Goal: Navigation & Orientation: Find specific page/section

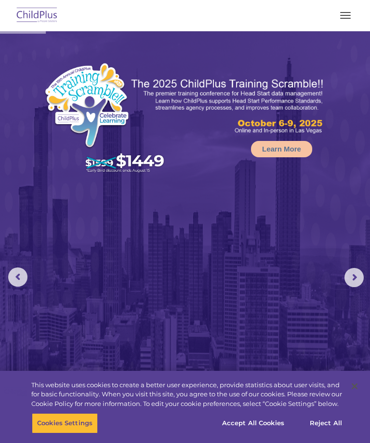
select select "MEDIUM"
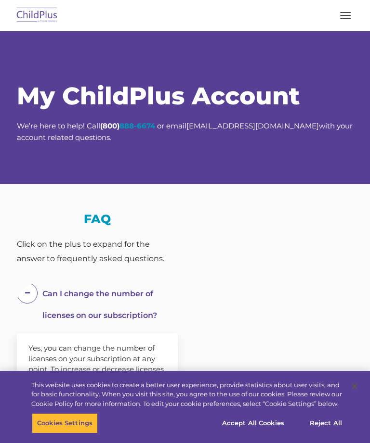
select select "MEDIUM"
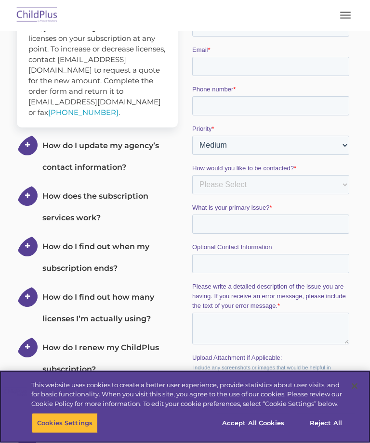
scroll to position [321, 0]
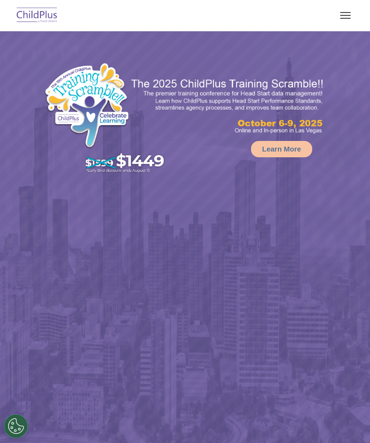
select select "MEDIUM"
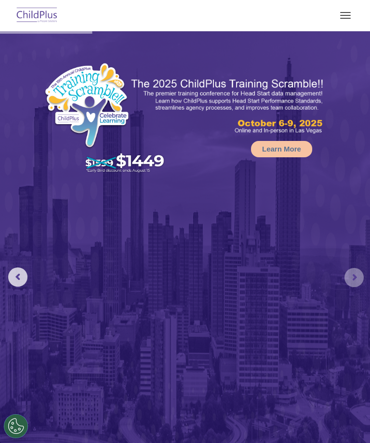
click at [354, 272] on rs-arrow at bounding box center [353, 277] width 19 height 19
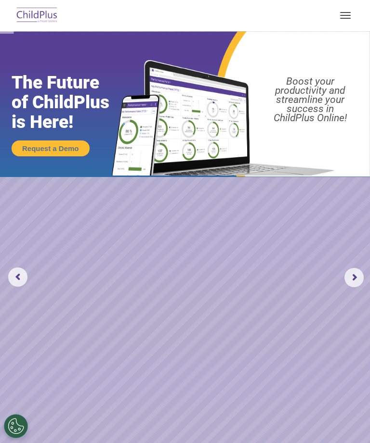
click at [346, 281] on rs-arrow at bounding box center [353, 277] width 19 height 19
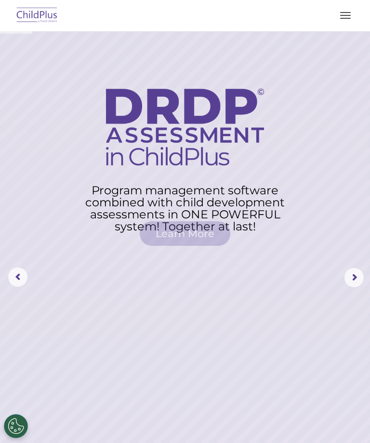
click at [358, 268] on rs-arrow at bounding box center [353, 277] width 19 height 19
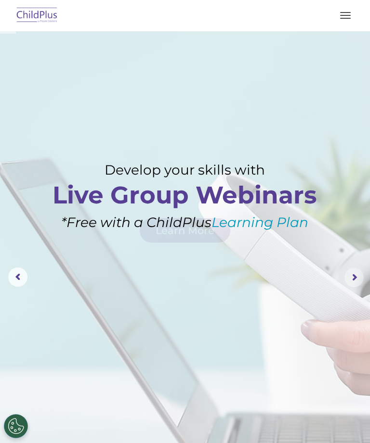
click at [358, 272] on rs-arrow at bounding box center [353, 277] width 19 height 19
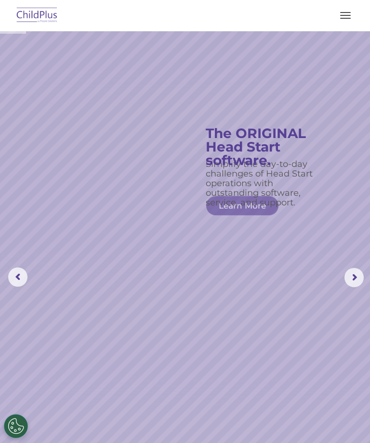
click at [353, 276] on rs-arrow at bounding box center [353, 277] width 19 height 19
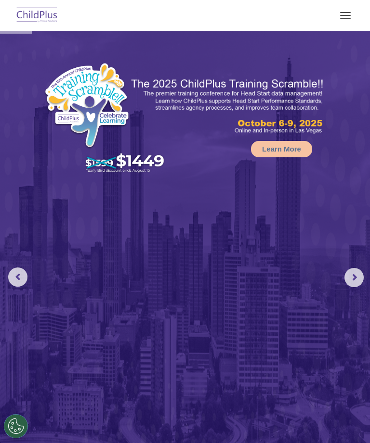
click at [339, 16] on button "button" at bounding box center [345, 15] width 20 height 15
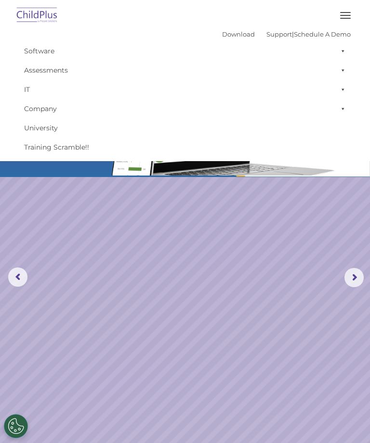
click at [344, 88] on span at bounding box center [341, 89] width 10 height 19
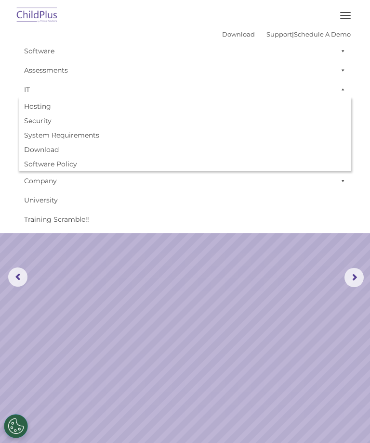
click at [345, 82] on span at bounding box center [341, 89] width 10 height 19
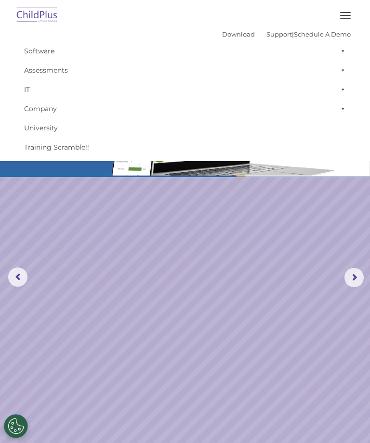
click at [344, 47] on span at bounding box center [341, 50] width 10 height 19
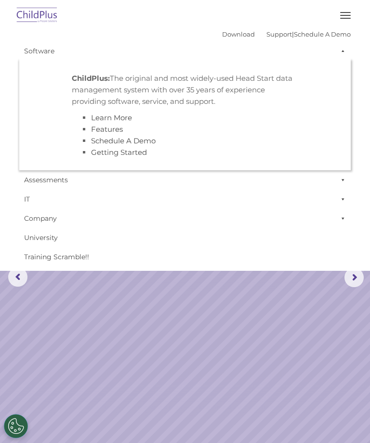
click at [345, 50] on span at bounding box center [341, 50] width 10 height 19
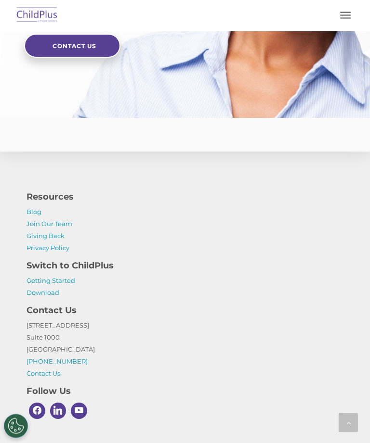
scroll to position [2810, 0]
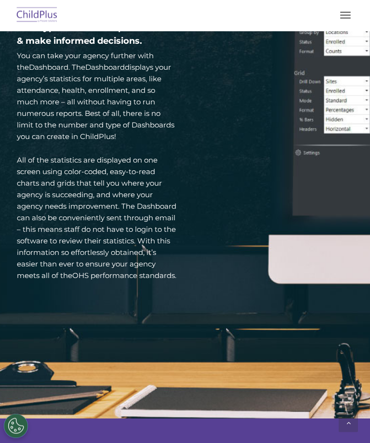
click at [348, 18] on span "button" at bounding box center [345, 18] width 11 height 1
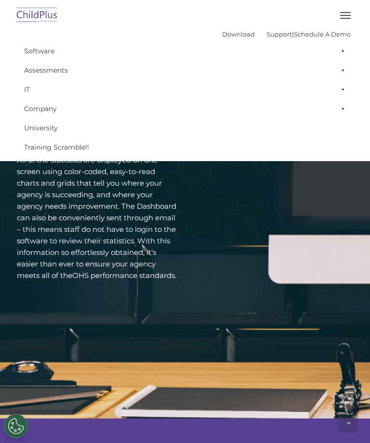
click at [342, 17] on button "button" at bounding box center [345, 15] width 20 height 15
